Goal: Find specific page/section: Find specific page/section

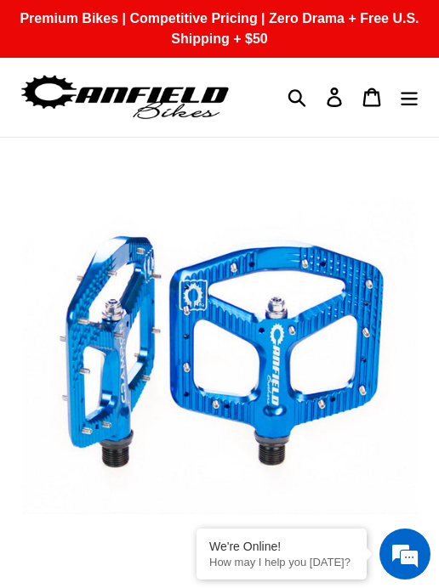
select select "highest-rating"
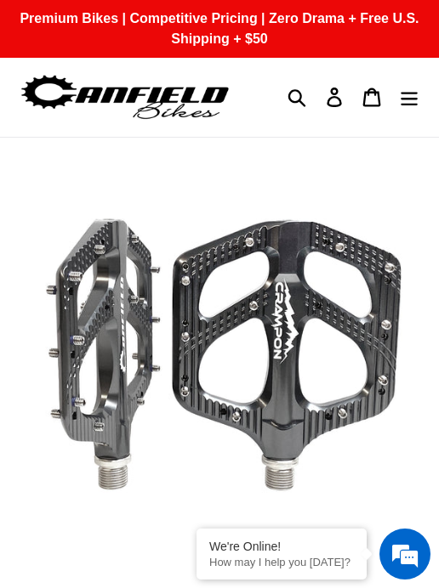
select select "highest-rating"
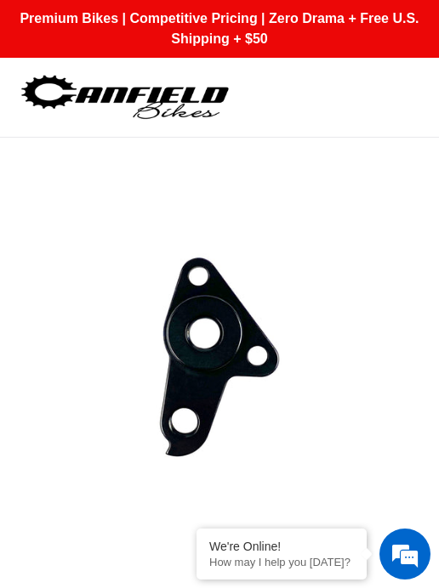
select select "highest-rating"
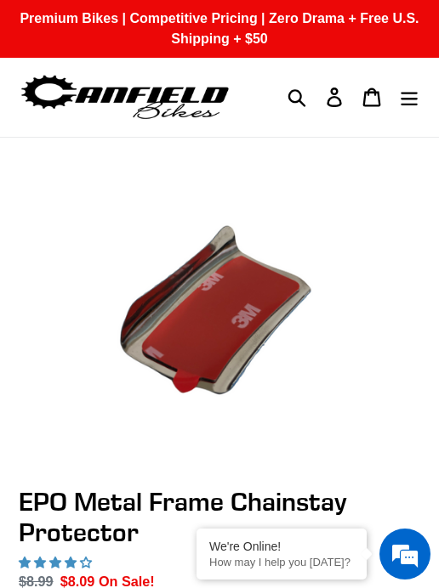
select select "highest-rating"
